Goal: Information Seeking & Learning: Learn about a topic

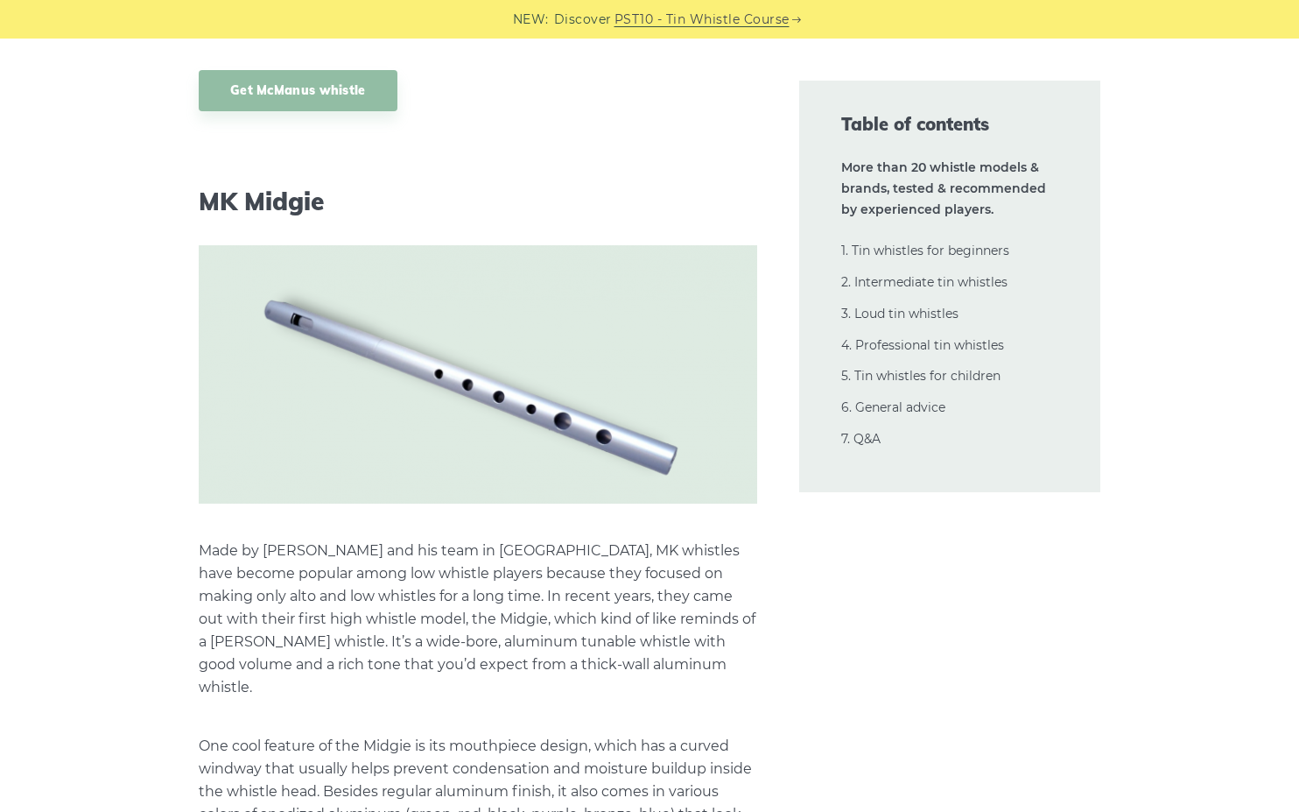
scroll to position [28230, 0]
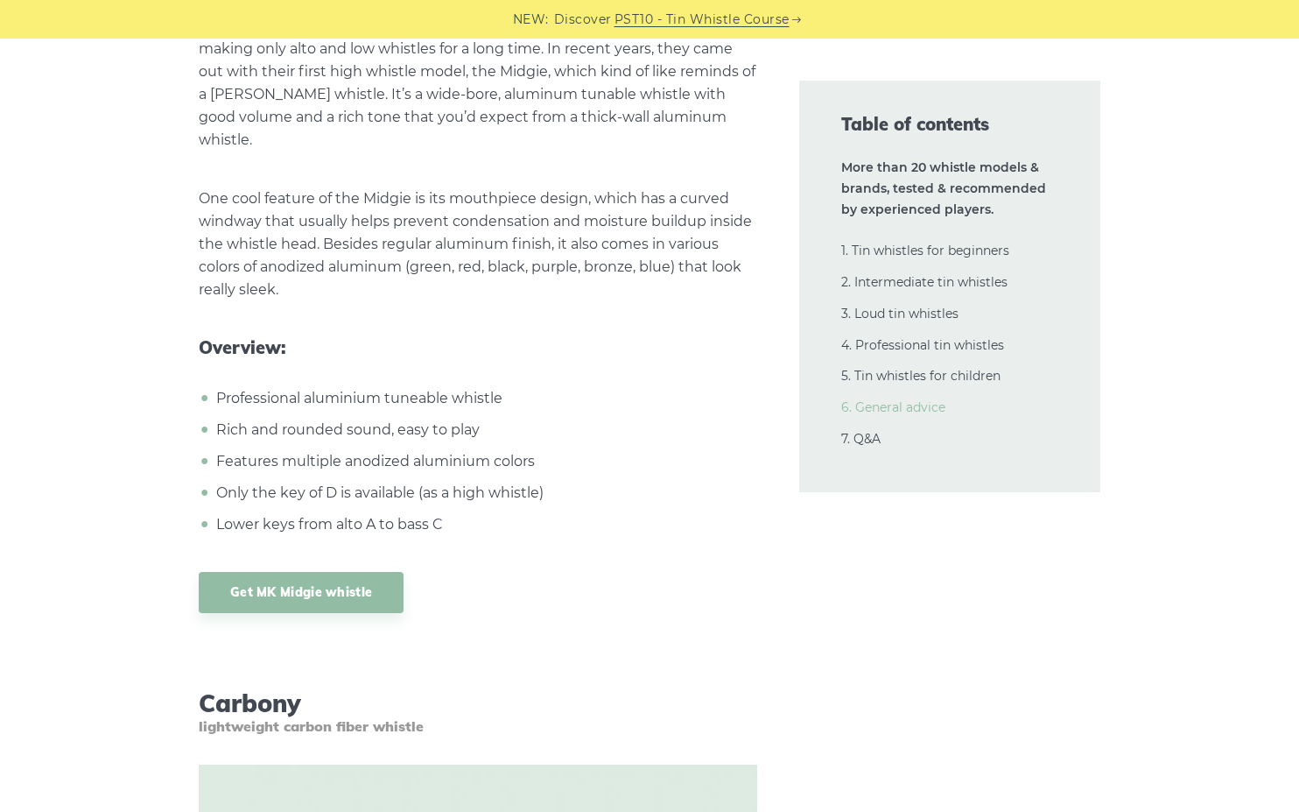
click at [901, 402] on link "6. General advice" at bounding box center [893, 407] width 104 height 16
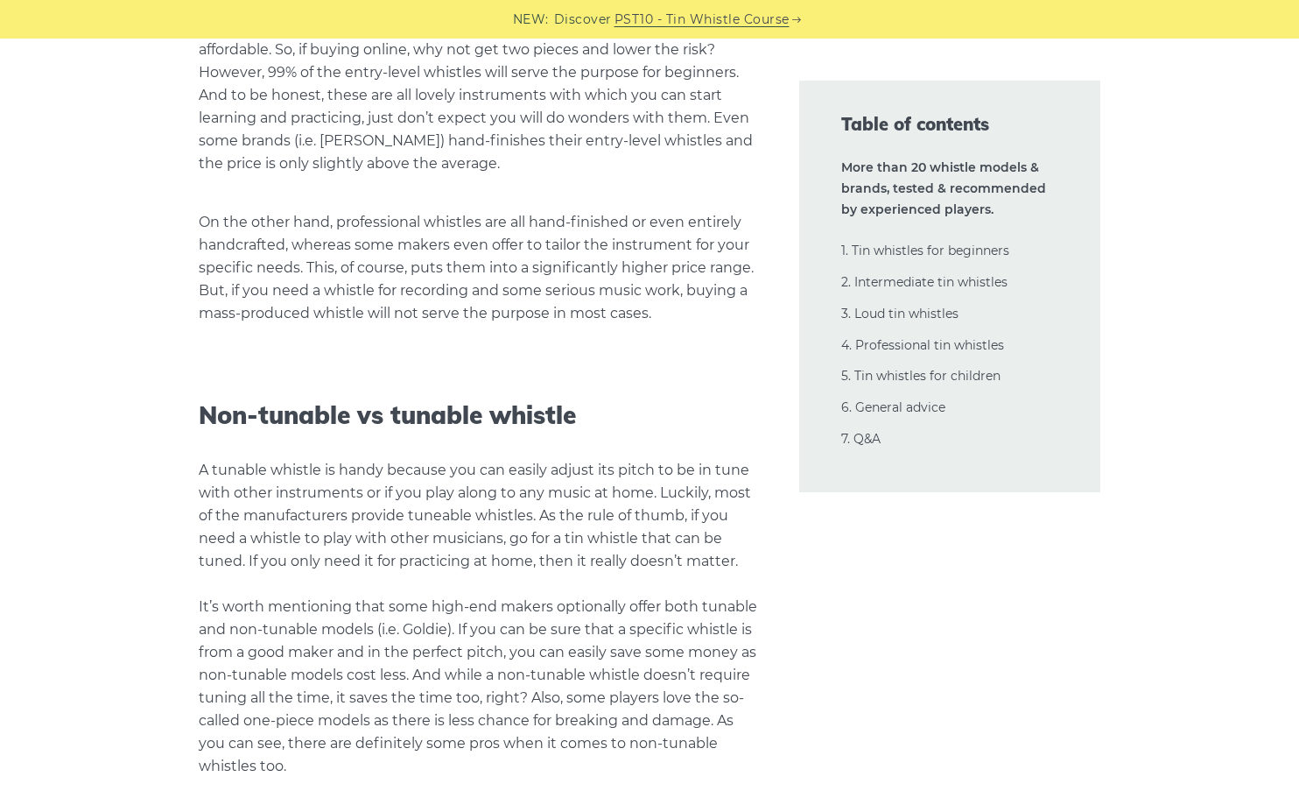
scroll to position [36488, 0]
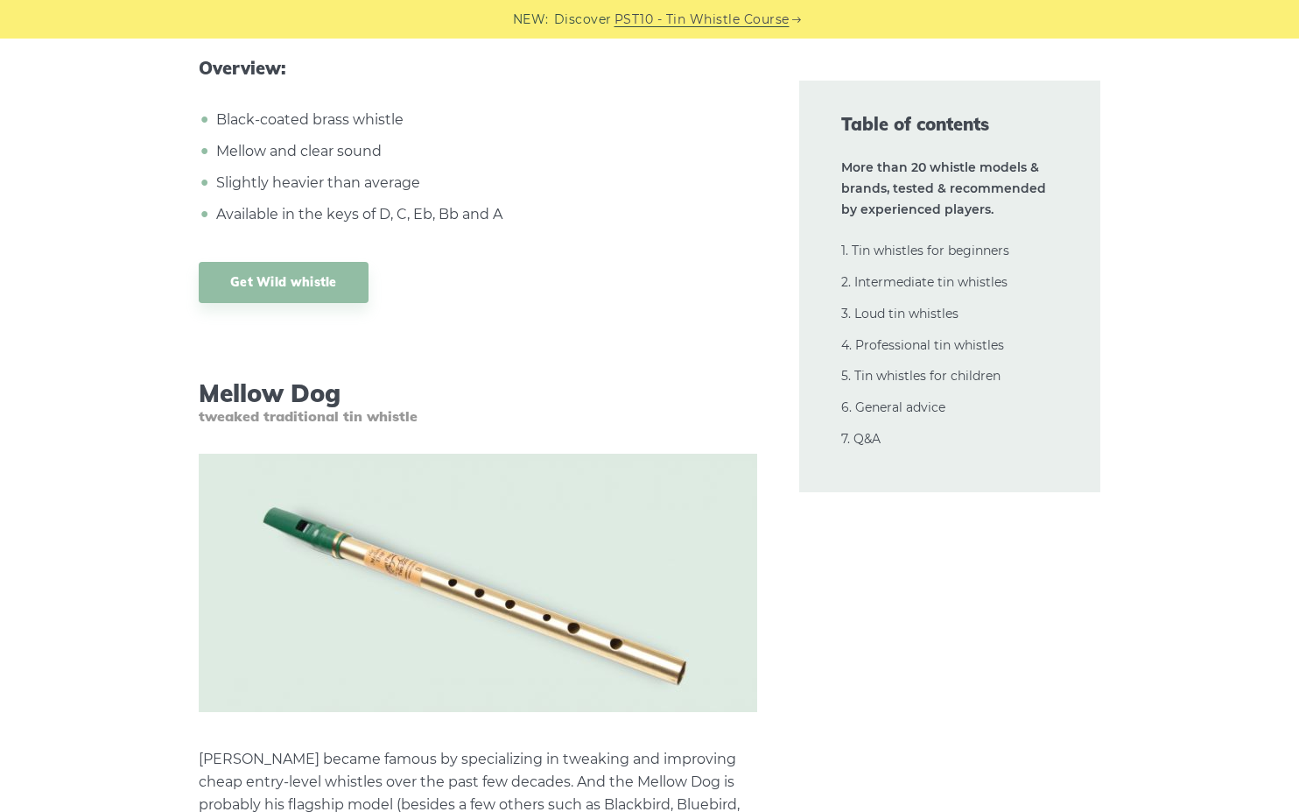
scroll to position [0, 0]
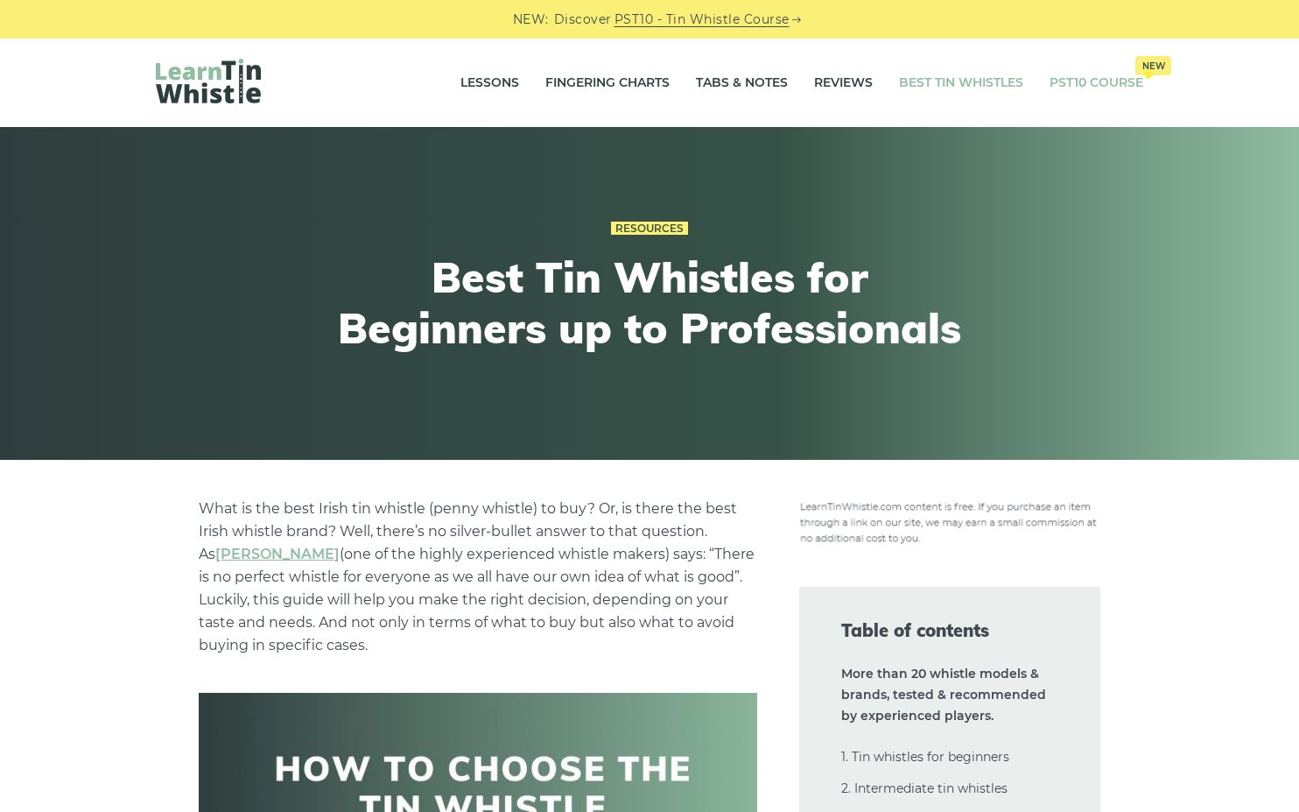
click at [1117, 84] on link "PST10 Course New" at bounding box center [1097, 83] width 94 height 44
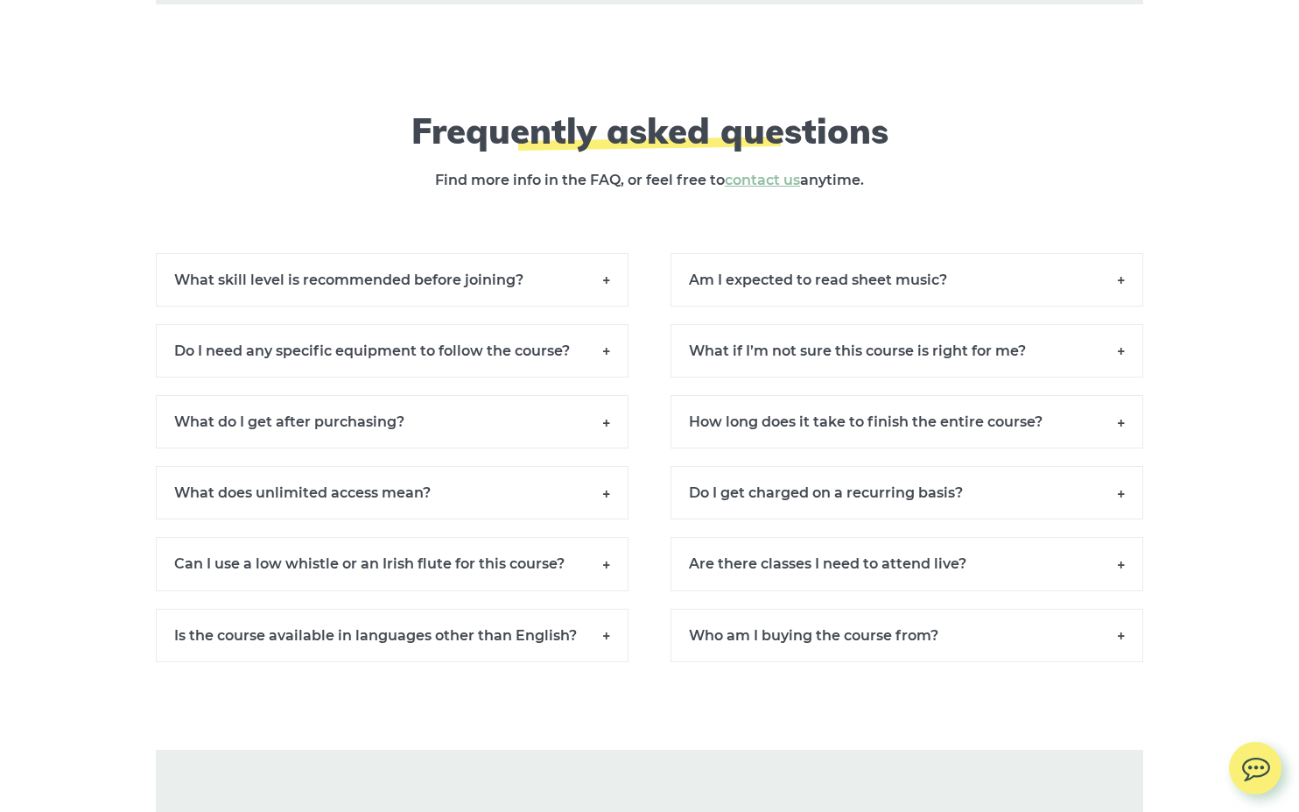
scroll to position [12401, 0]
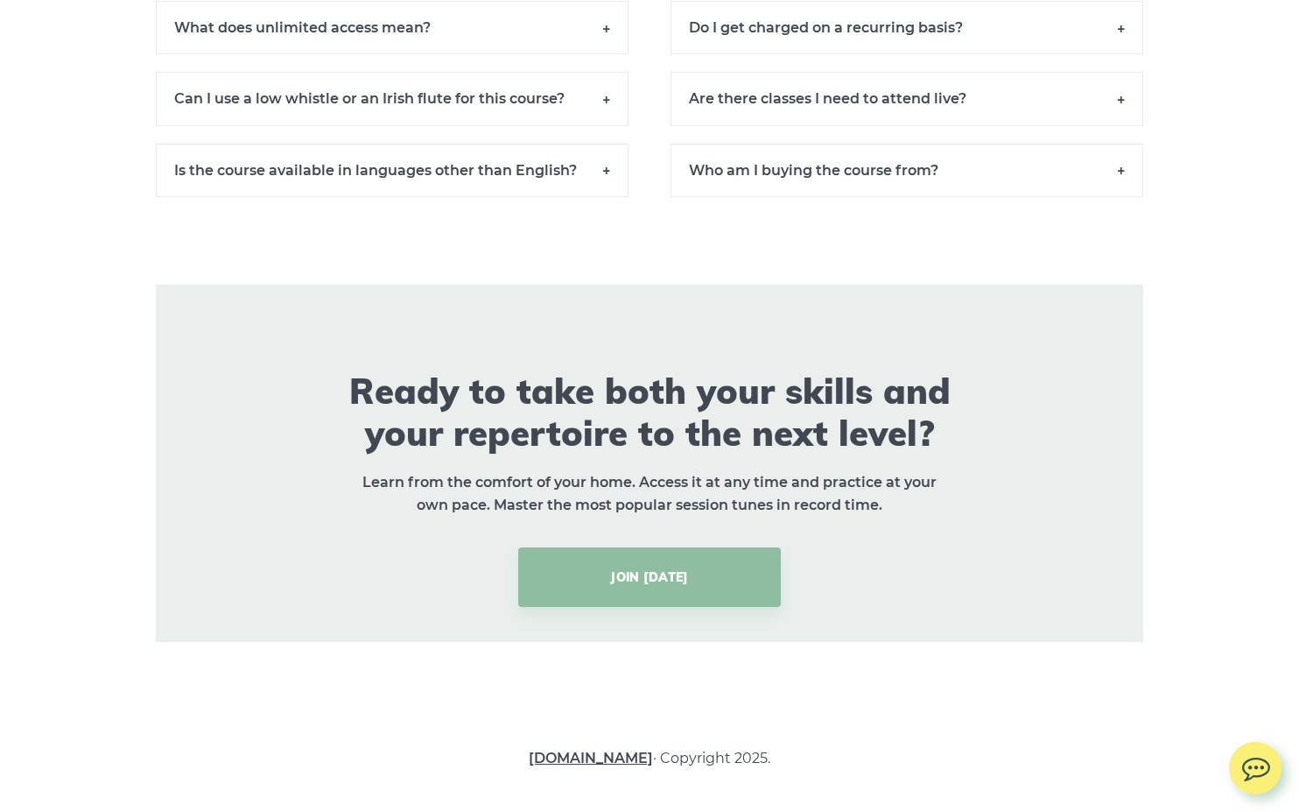
click at [622, 756] on link "[DOMAIN_NAME]" at bounding box center [591, 757] width 124 height 17
